Goal: Transaction & Acquisition: Book appointment/travel/reservation

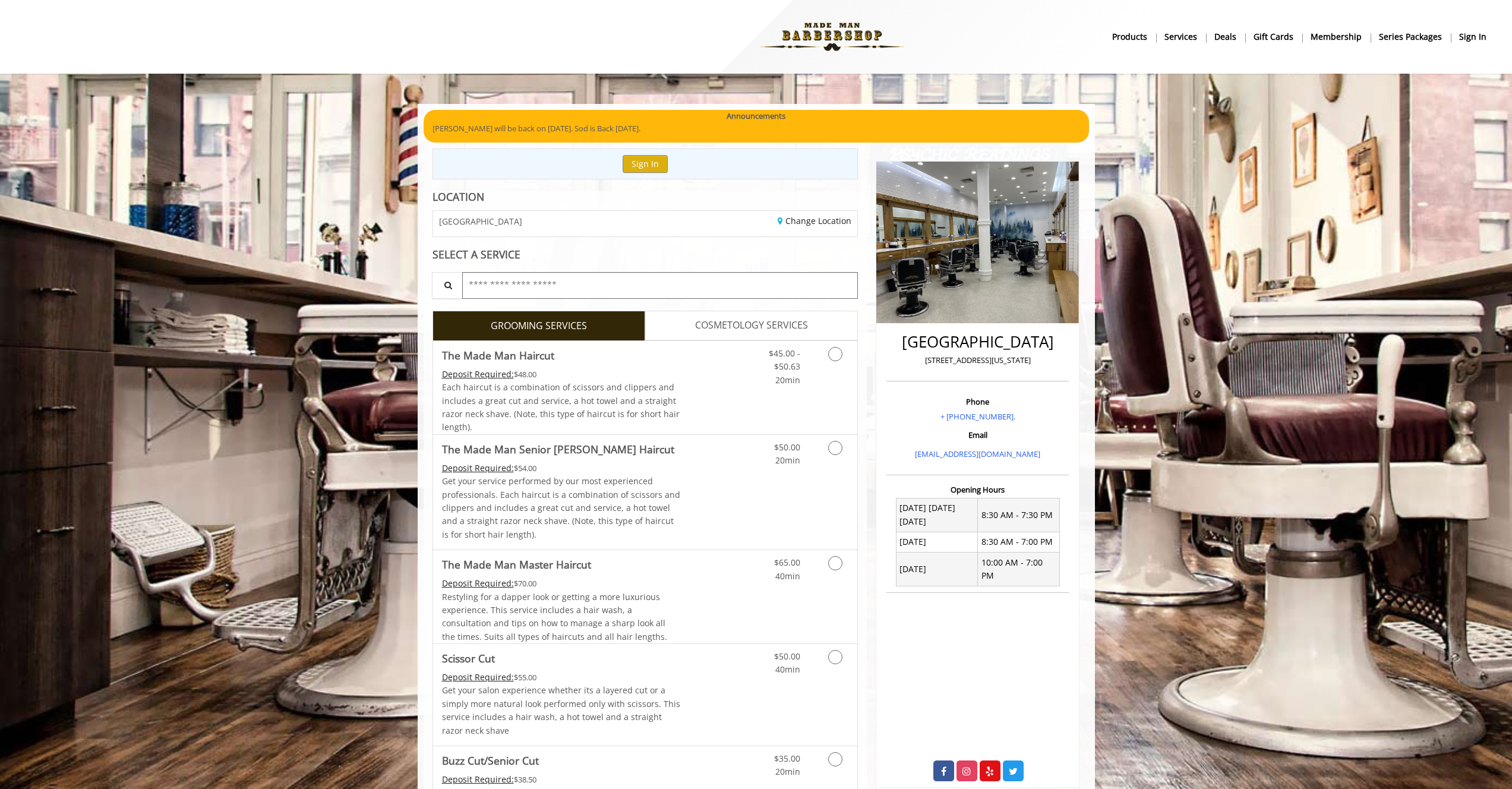
click at [566, 282] on input "text" at bounding box center [660, 286] width 396 height 27
type input "****"
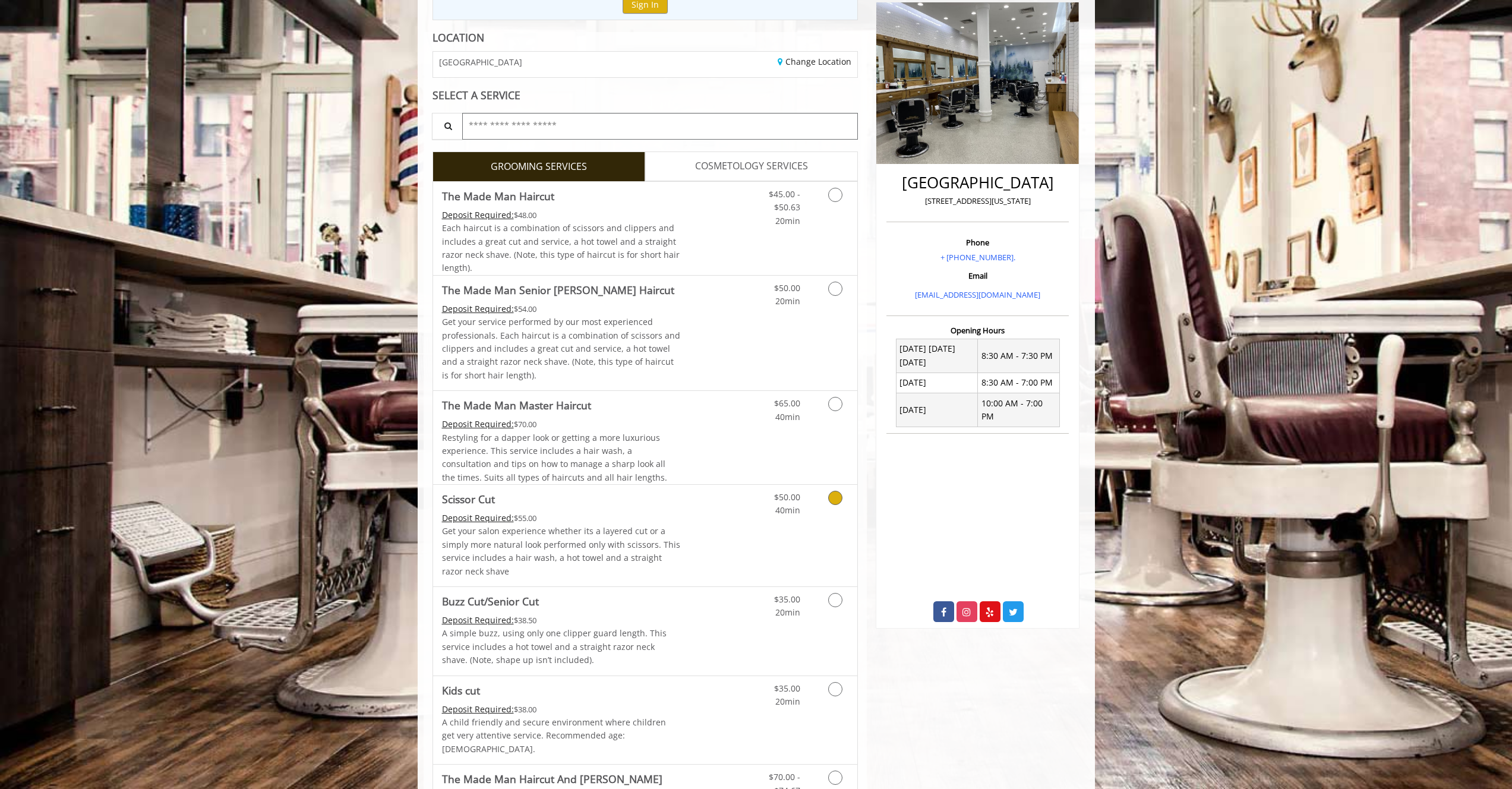
scroll to position [145, 0]
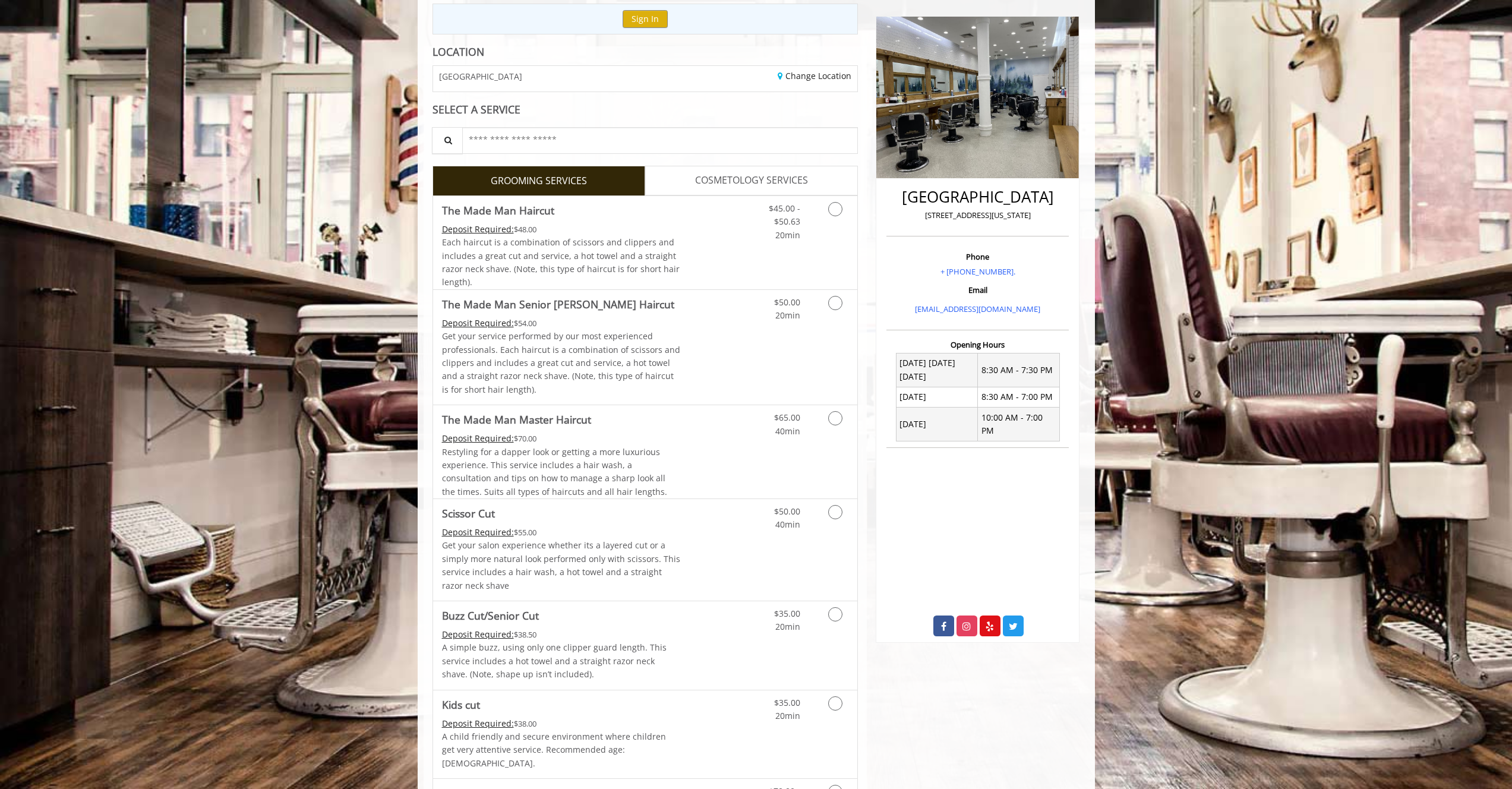
click at [752, 181] on span "COSMETOLOGY SERVICES" at bounding box center [751, 180] width 113 height 15
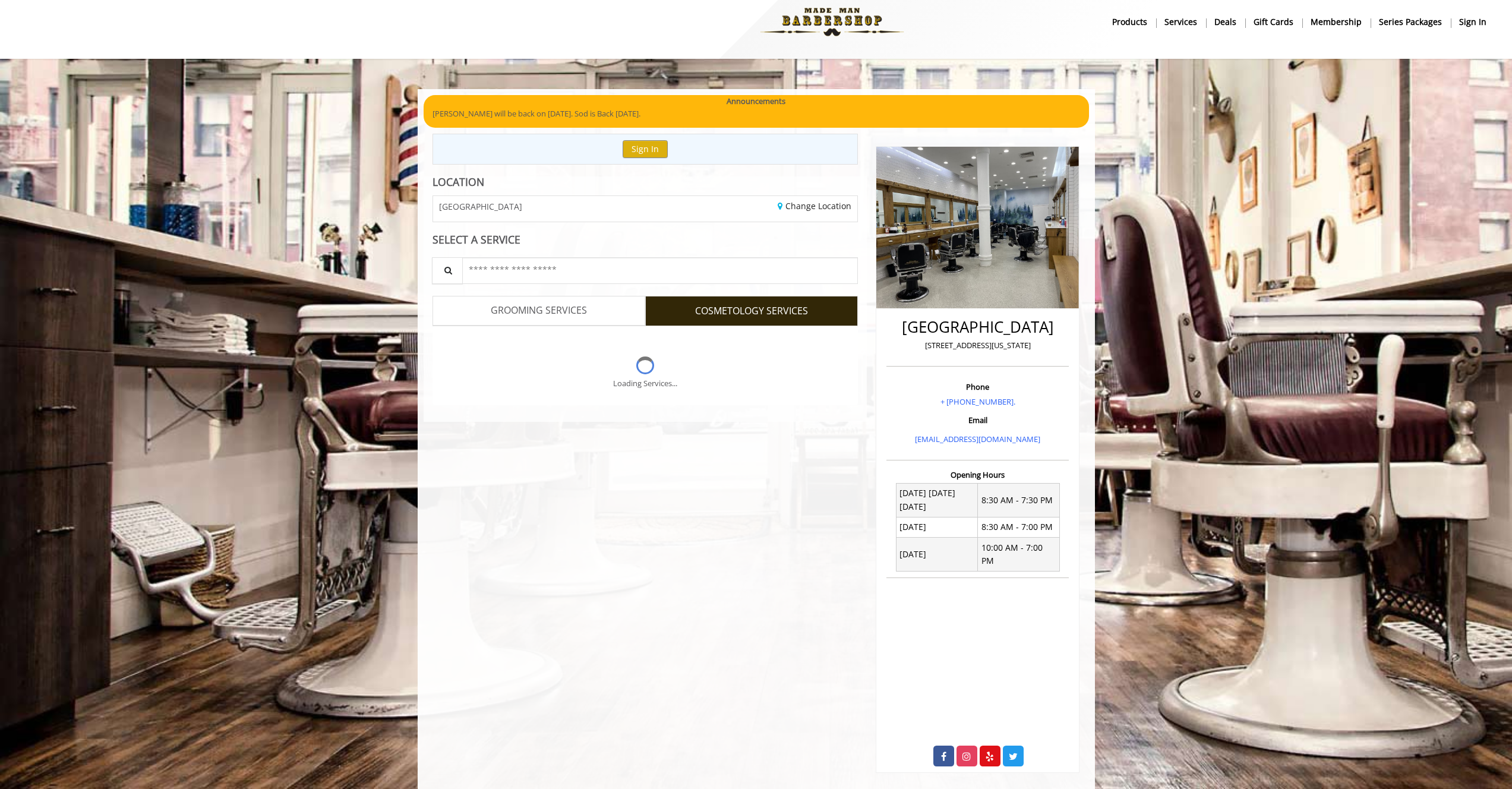
scroll to position [0, 0]
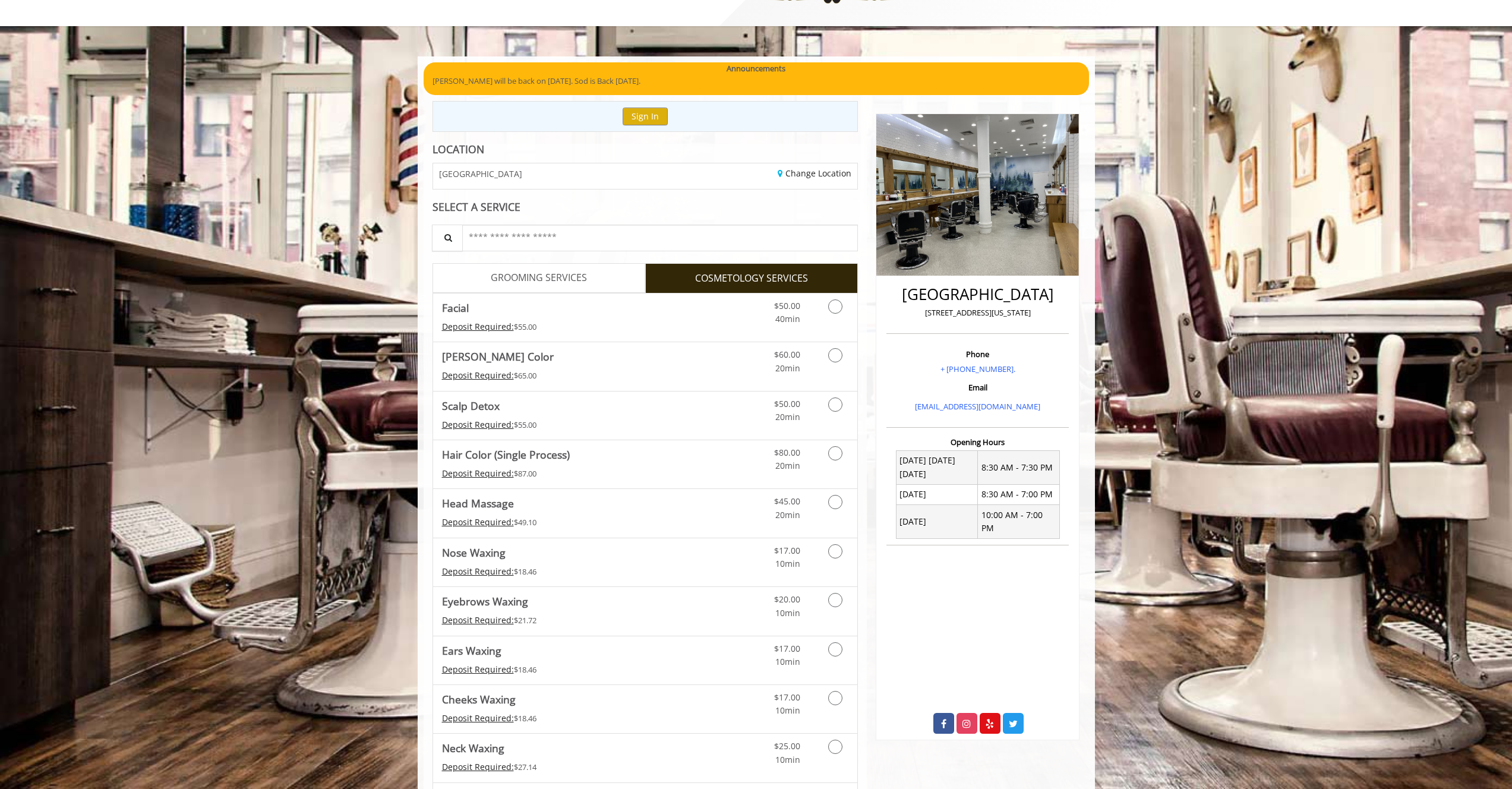
click at [590, 270] on link "GROOMING SERVICES" at bounding box center [538, 278] width 212 height 30
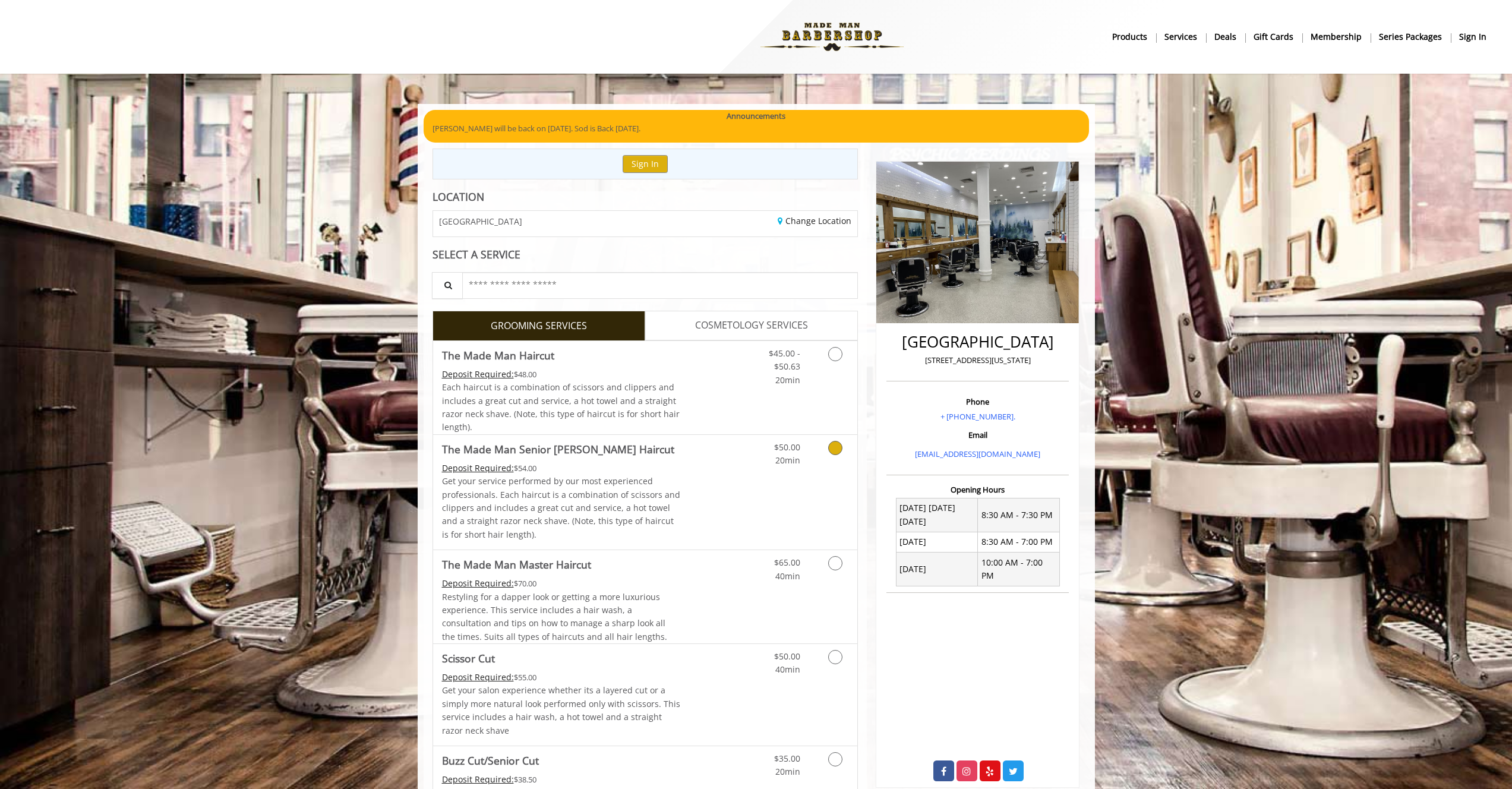
click at [699, 476] on link "Discounted Price" at bounding box center [716, 492] width 71 height 114
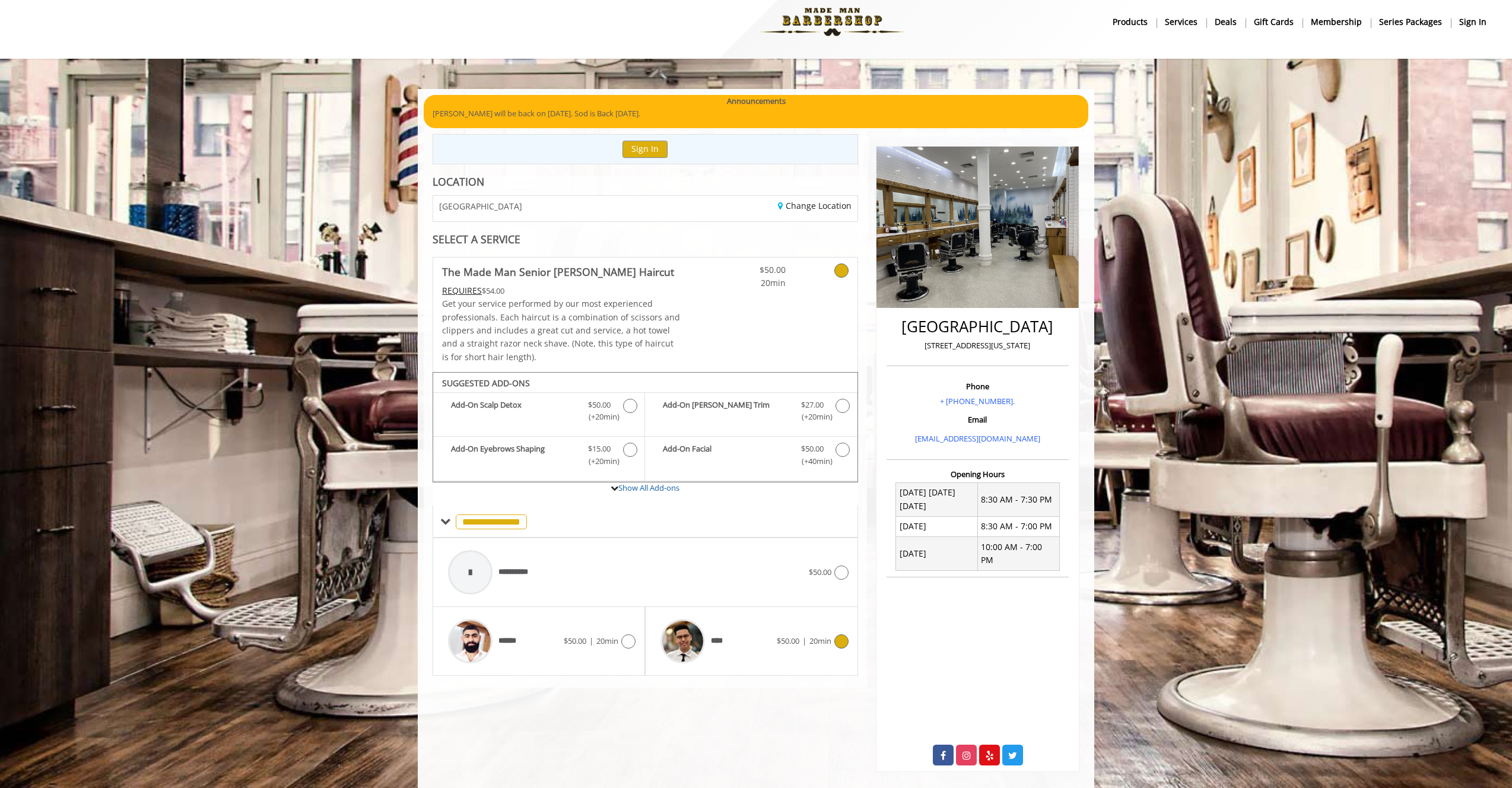
click at [803, 659] on div "**** $50.00 | 20min" at bounding box center [751, 641] width 194 height 57
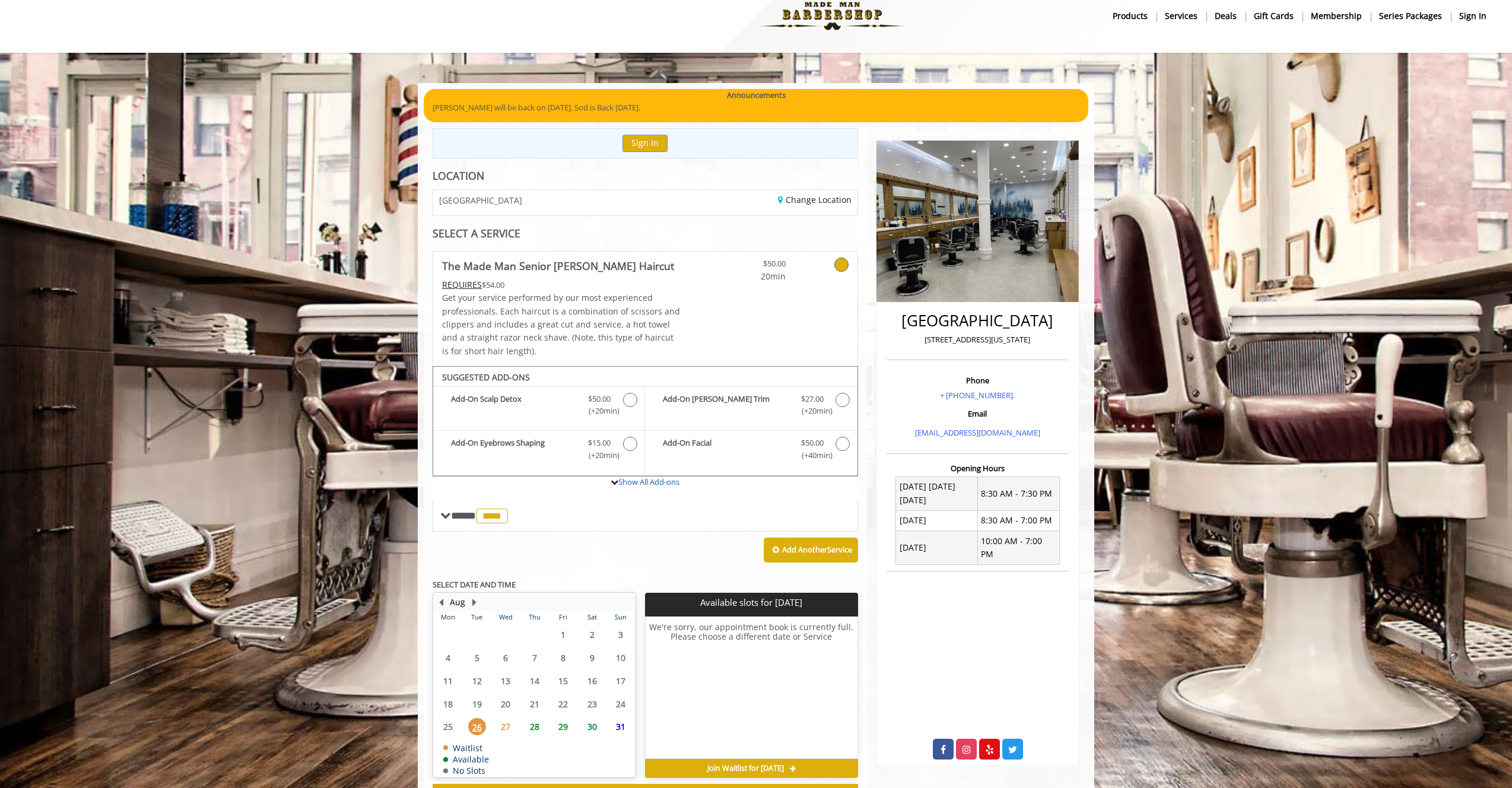
scroll to position [68, 0]
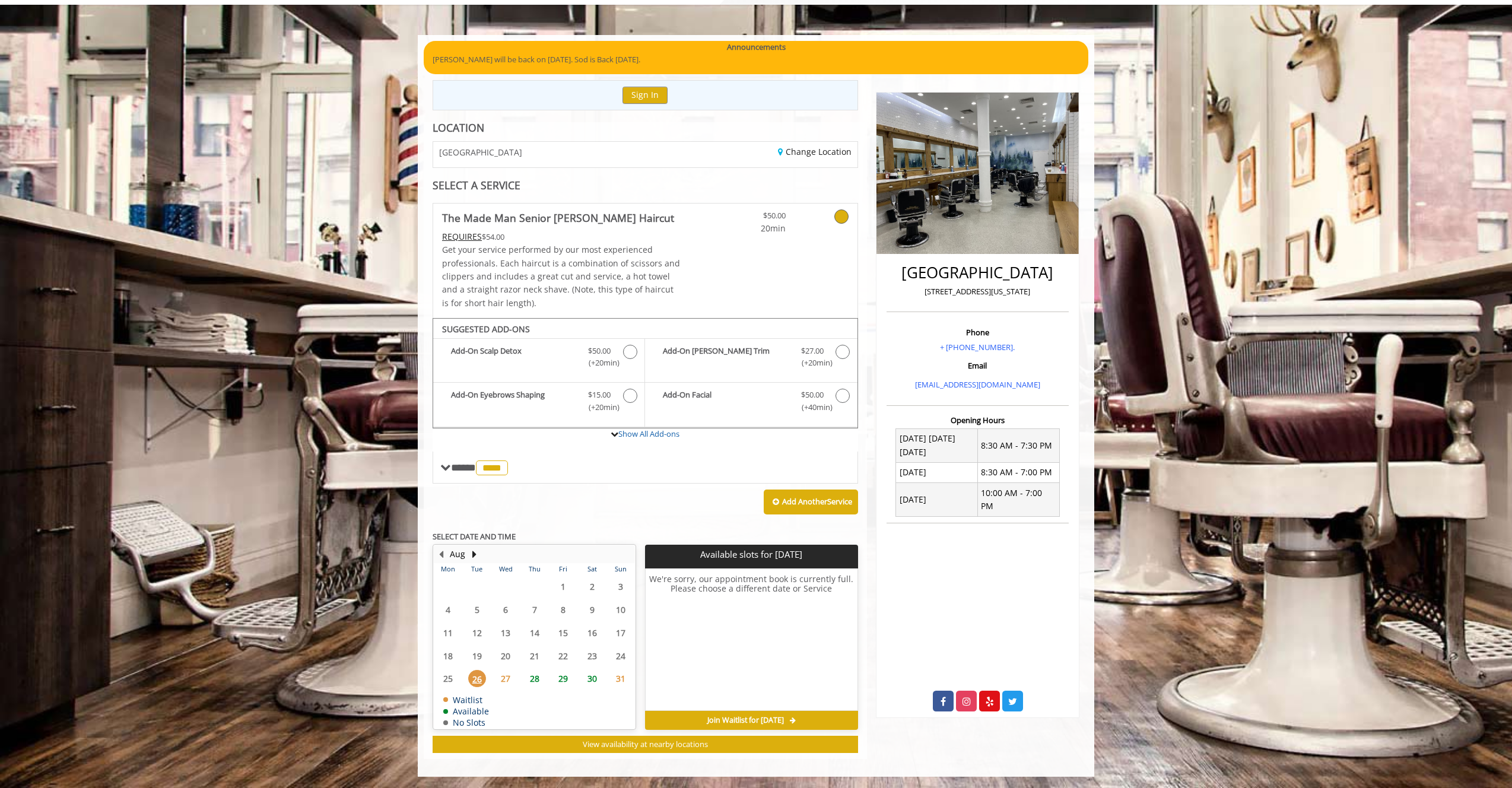
click at [509, 680] on span "27" at bounding box center [505, 679] width 18 height 17
click at [531, 678] on span "28" at bounding box center [534, 679] width 18 height 17
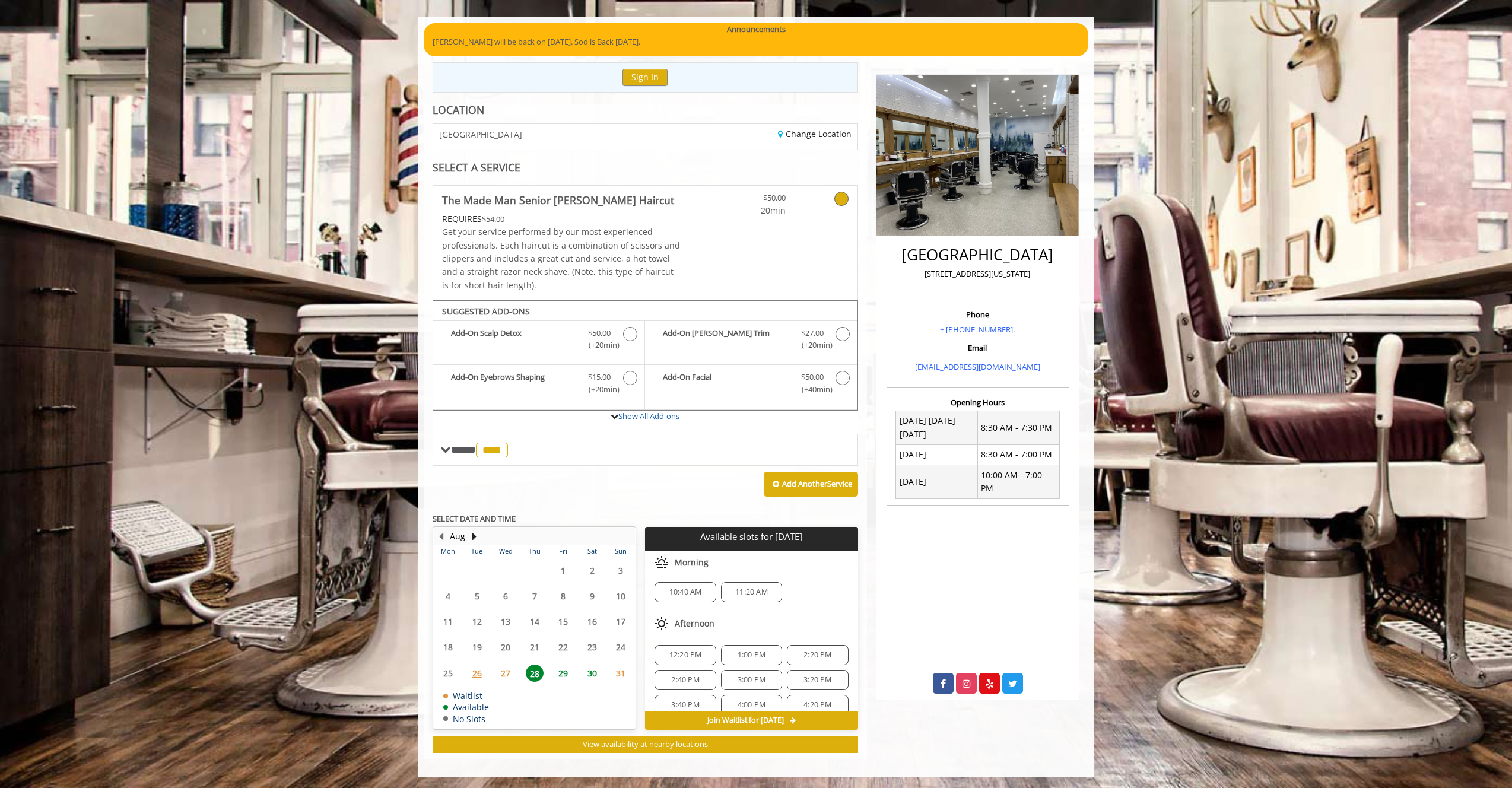
scroll to position [0, 0]
